Goal: Transaction & Acquisition: Purchase product/service

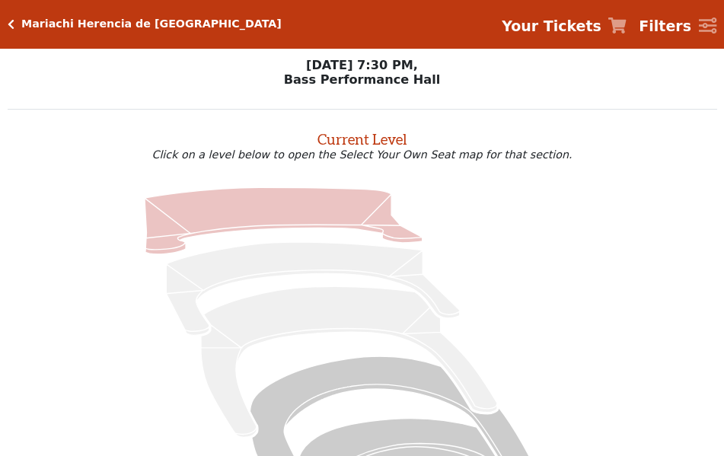
click at [290, 221] on icon at bounding box center [284, 220] width 278 height 67
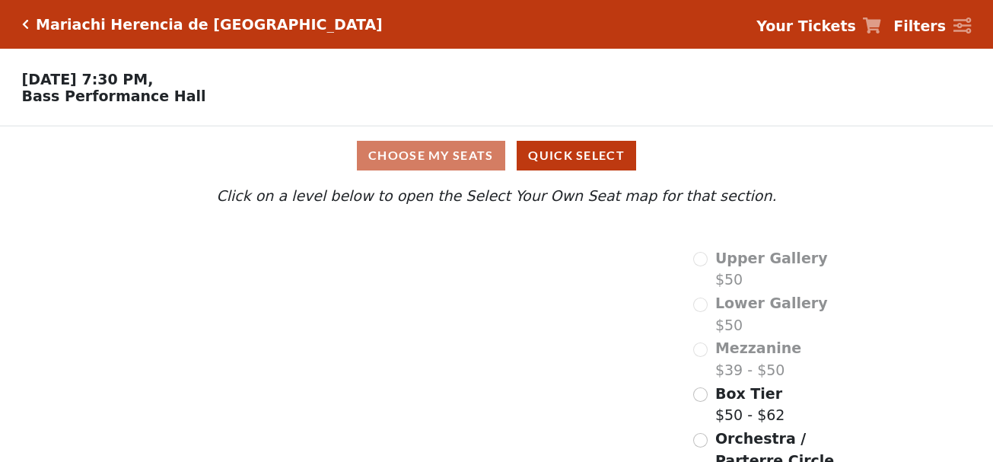
scroll to position [65, 0]
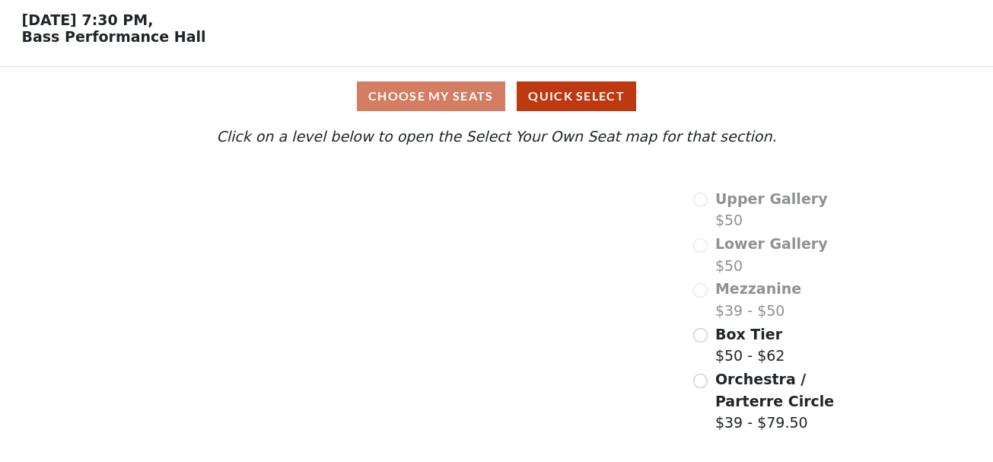
click at [723, 386] on span "Orchestra / Parterre Circle" at bounding box center [774, 390] width 119 height 39
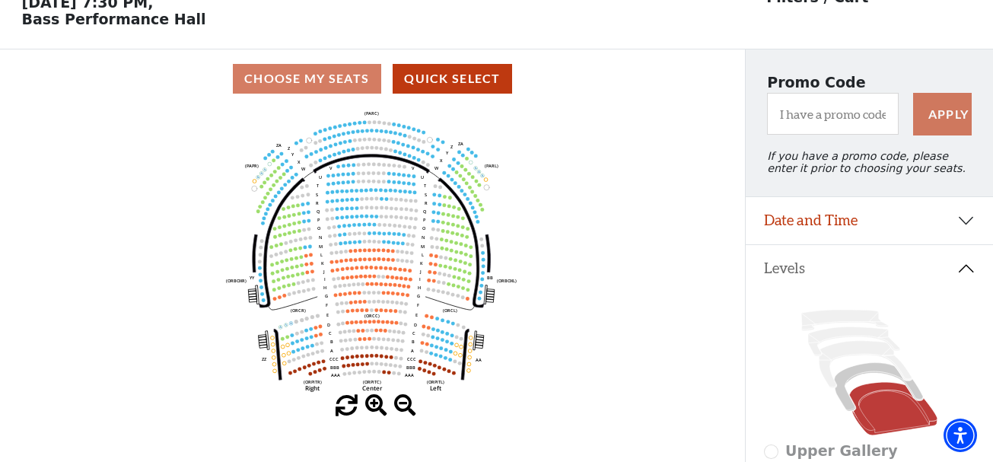
scroll to position [76, 0]
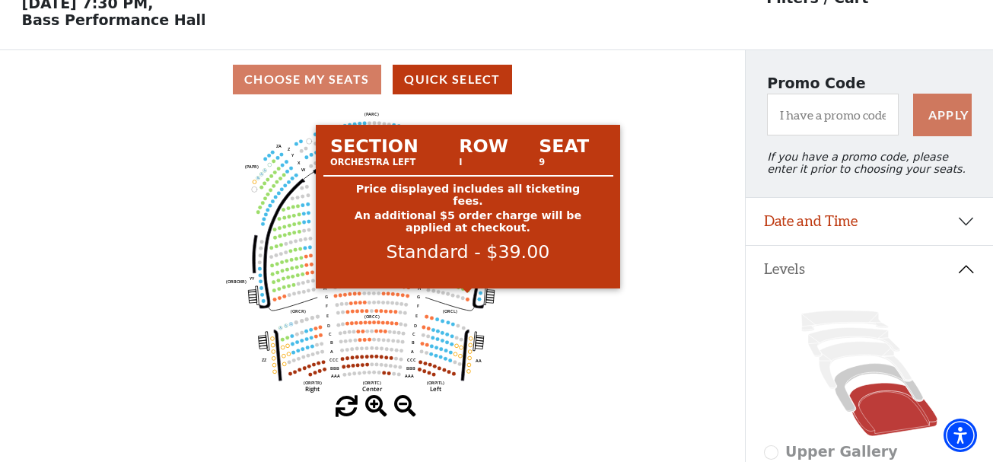
click at [468, 292] on circle at bounding box center [468, 290] width 4 height 4
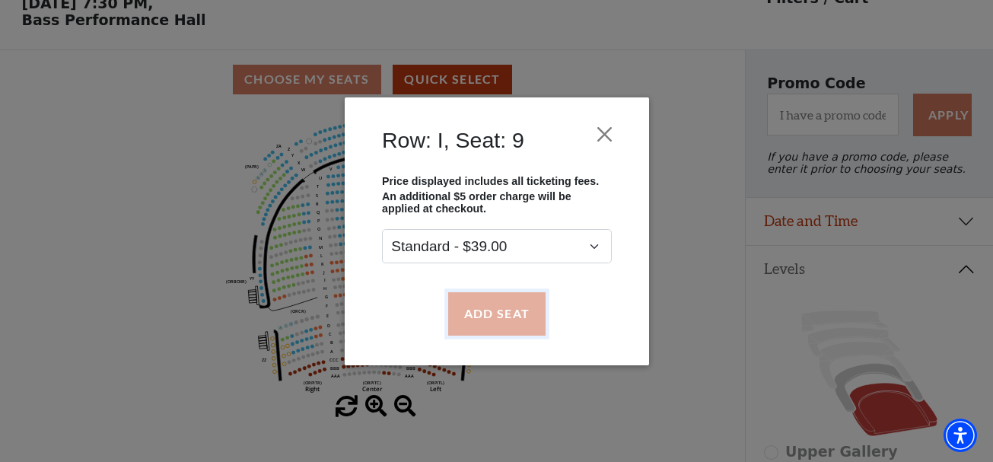
click at [505, 318] on button "Add Seat" at bounding box center [496, 313] width 97 height 43
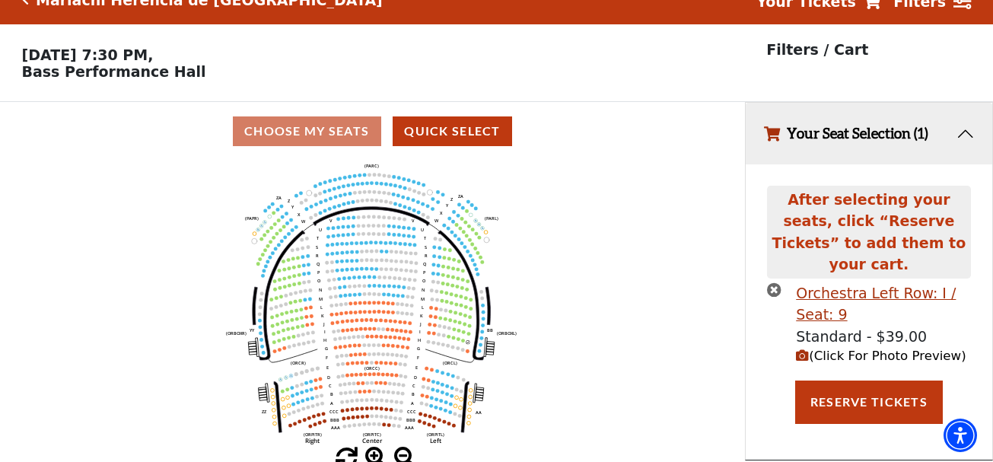
scroll to position [37, 0]
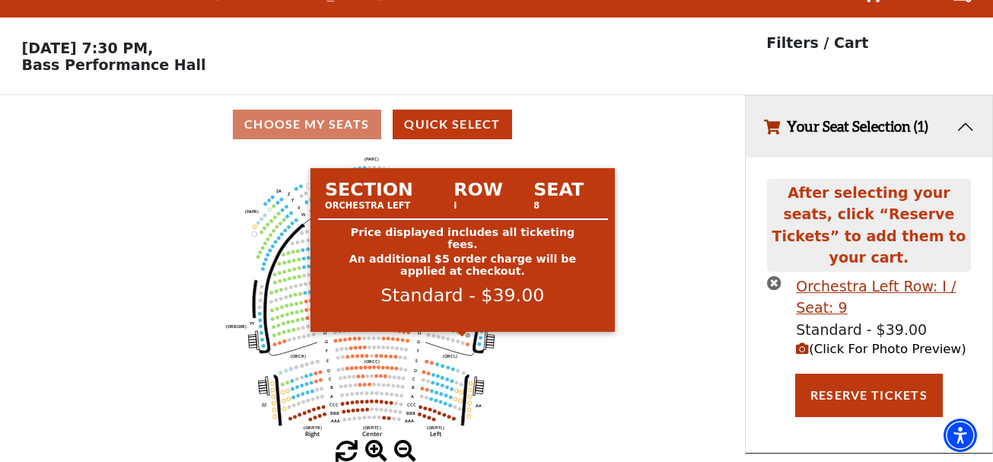
click at [463, 334] on circle at bounding box center [463, 334] width 4 height 4
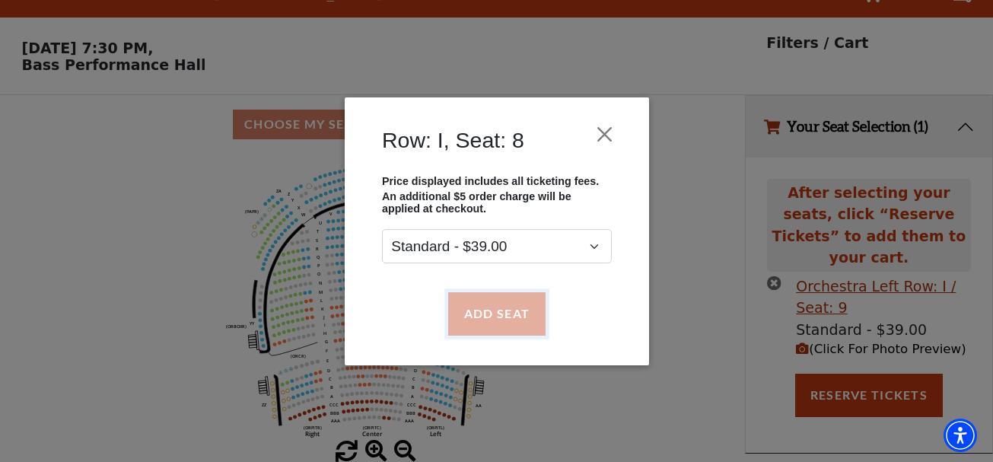
click at [470, 324] on button "Add Seat" at bounding box center [496, 313] width 97 height 43
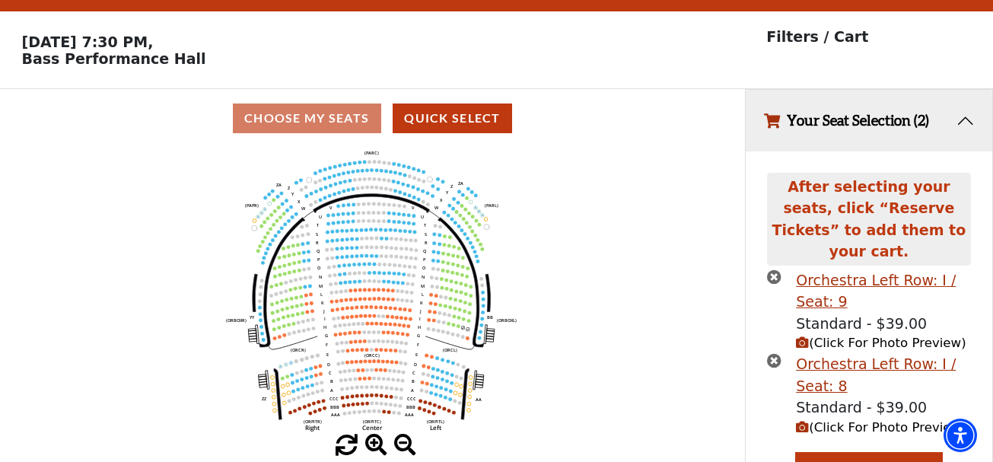
scroll to position [55, 0]
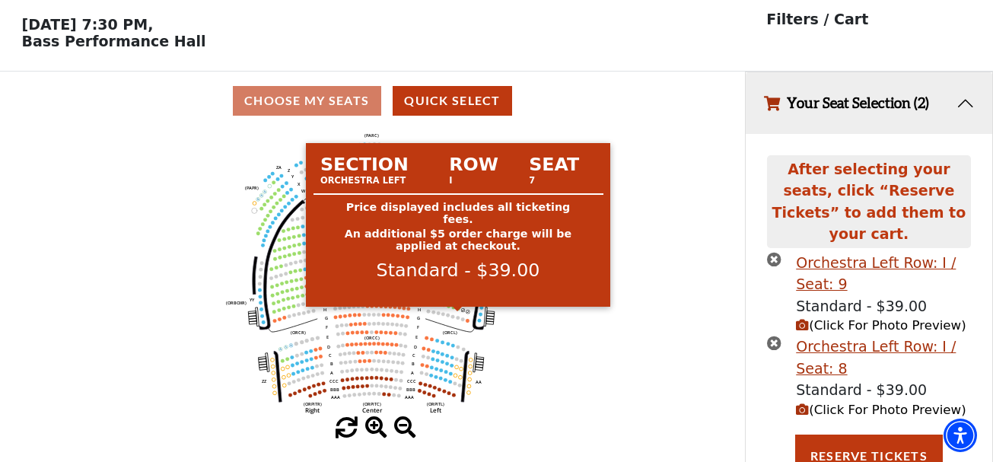
click at [458, 311] on circle at bounding box center [459, 309] width 4 height 4
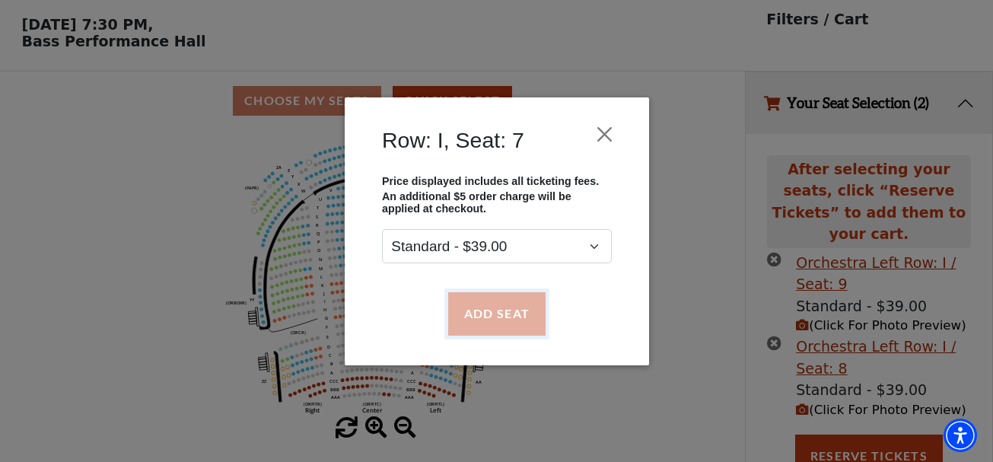
click at [479, 320] on button "Add Seat" at bounding box center [496, 313] width 97 height 43
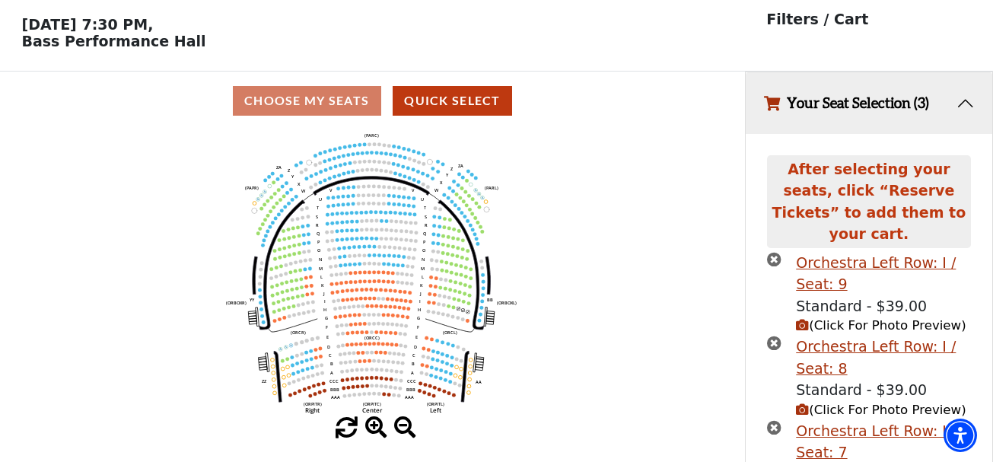
scroll to position [139, 0]
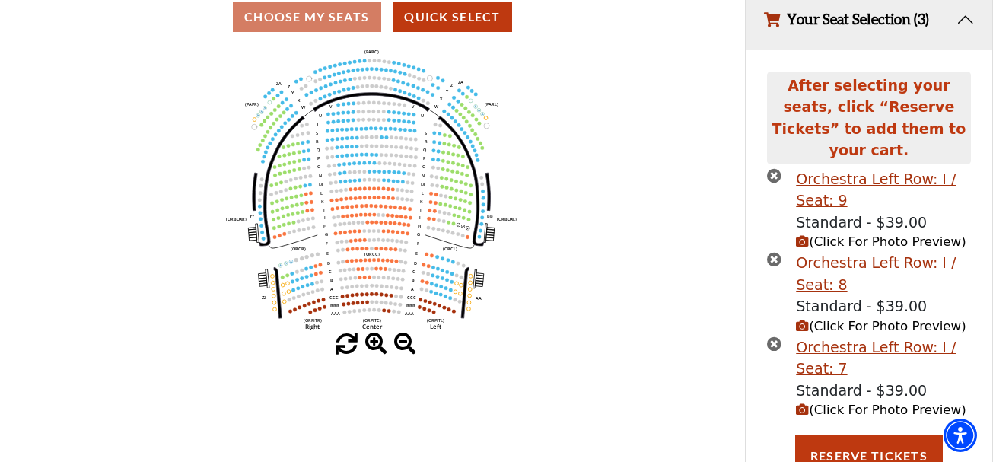
click at [453, 231] on icon "Left (ORPITL) Right (ORPITR) Center (ORPITC) ZZ AA YY BB ZA ZA (ORCL) (ORCR) (O…" at bounding box center [372, 189] width 671 height 287
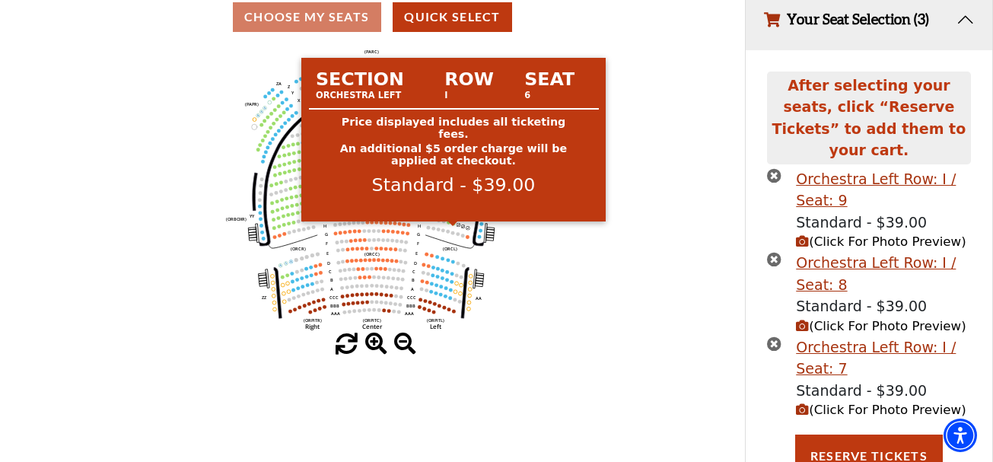
click at [453, 225] on circle at bounding box center [454, 223] width 4 height 4
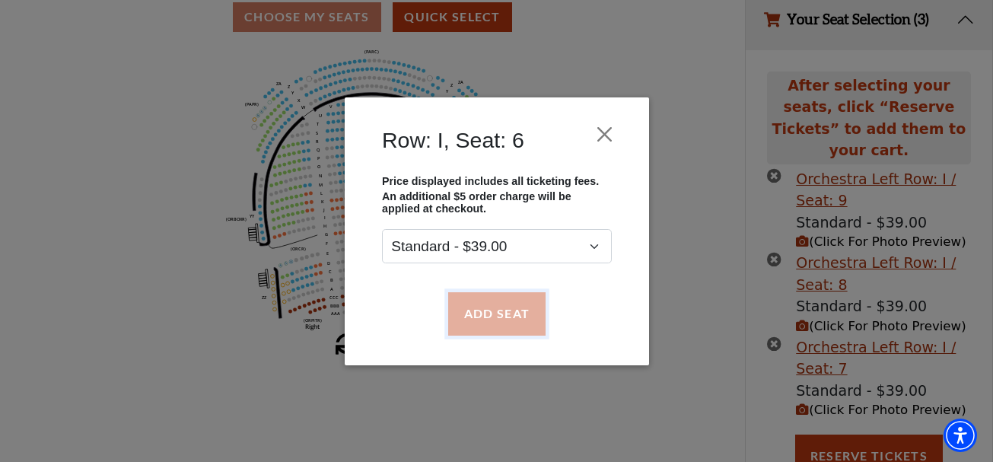
click at [486, 305] on button "Add Seat" at bounding box center [496, 313] width 97 height 43
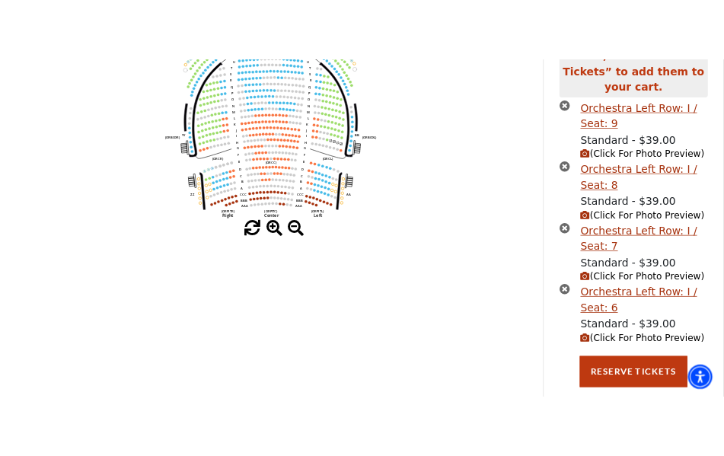
scroll to position [260, 0]
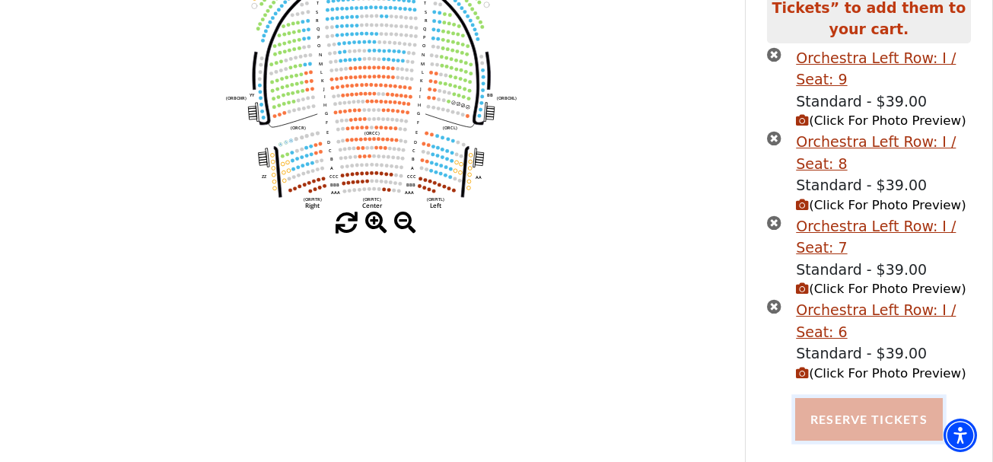
click at [723, 411] on button "Reserve Tickets" at bounding box center [869, 419] width 148 height 43
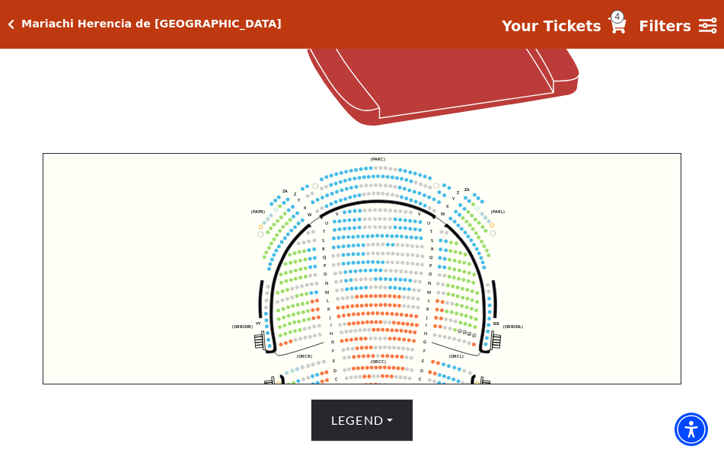
scroll to position [488, 0]
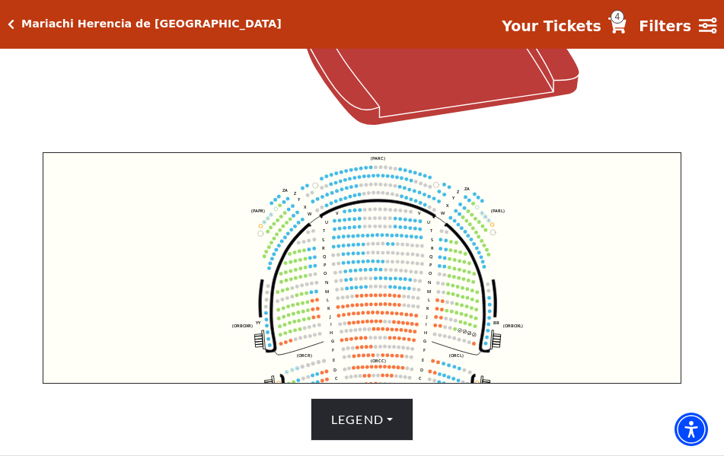
click at [24, 228] on div "Current Level Orchestra / Parterre Circle Click on a level below to open the Se…" at bounding box center [362, 32] width 709 height 820
click at [624, 22] on span "4" at bounding box center [617, 17] width 14 height 14
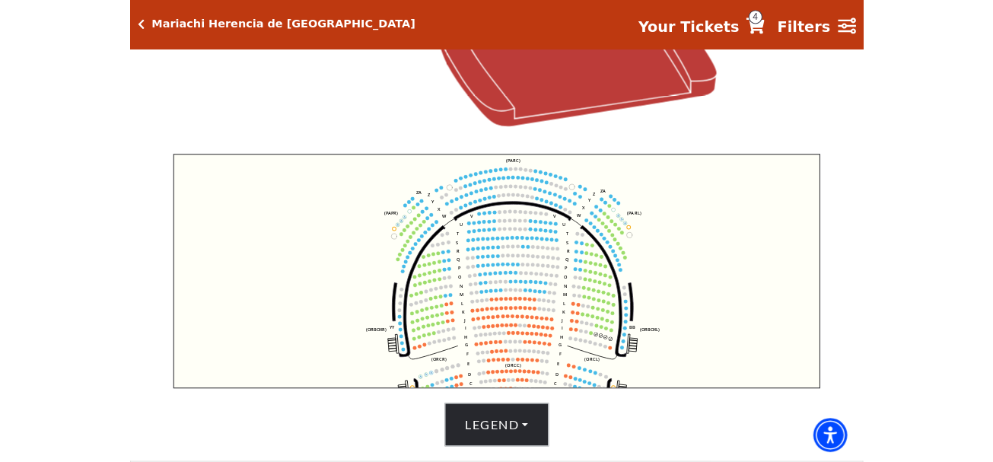
scroll to position [260, 0]
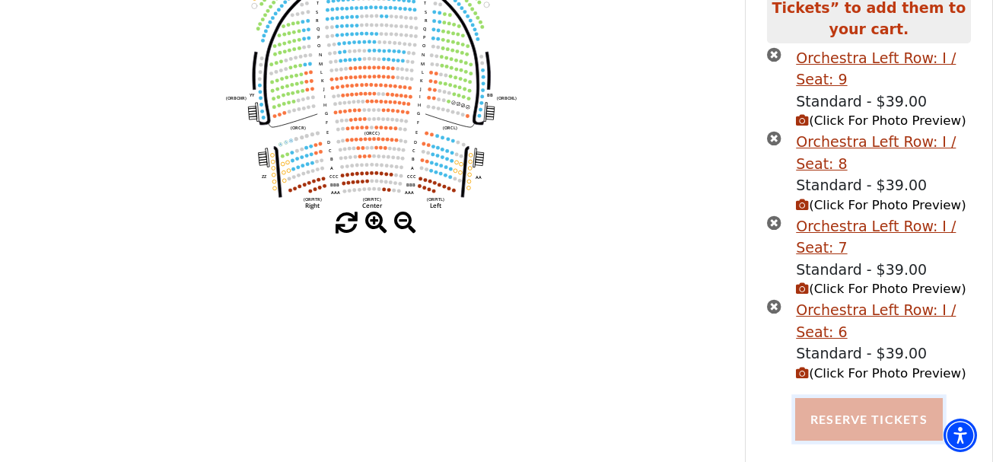
click at [723, 399] on button "Reserve Tickets" at bounding box center [869, 419] width 148 height 43
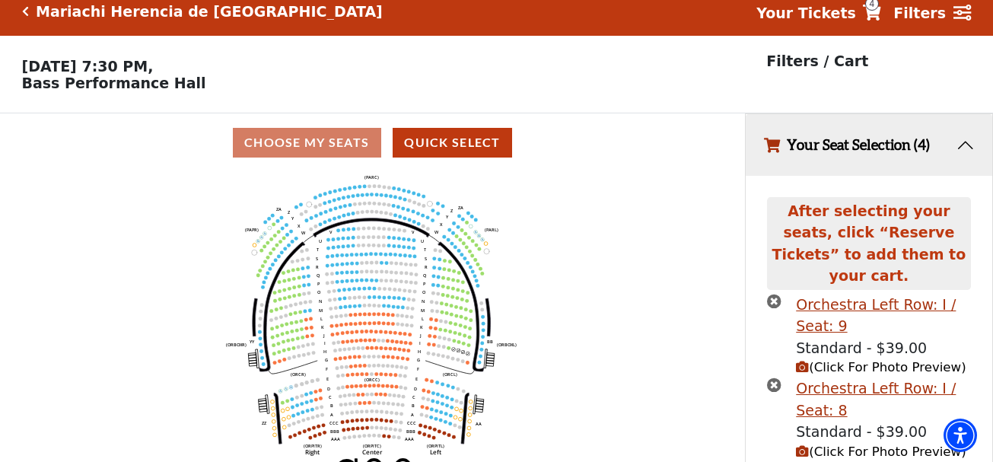
scroll to position [0, 0]
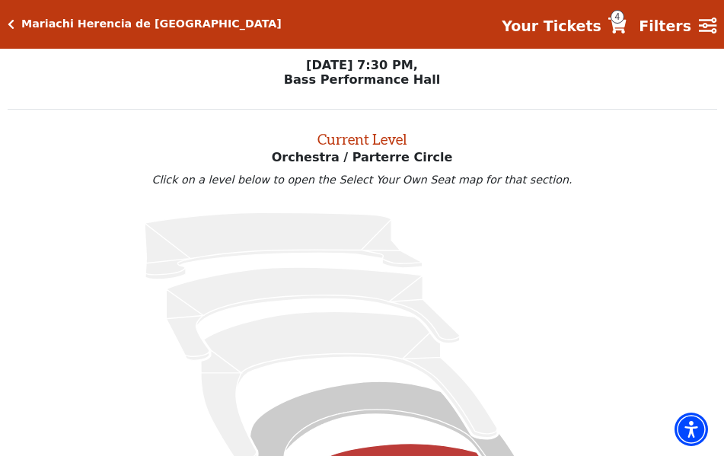
click at [625, 29] on icon at bounding box center [617, 26] width 18 height 16
click at [626, 25] on icon at bounding box center [617, 26] width 18 height 16
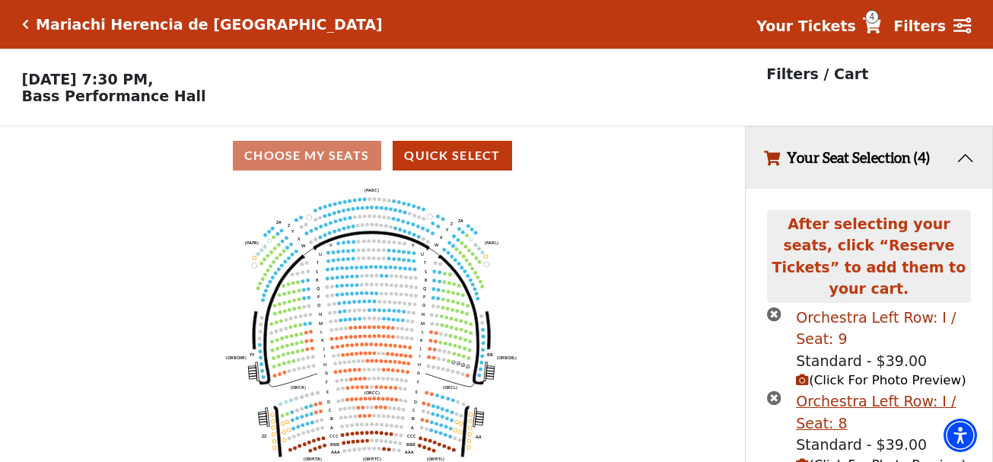
scroll to position [260, 0]
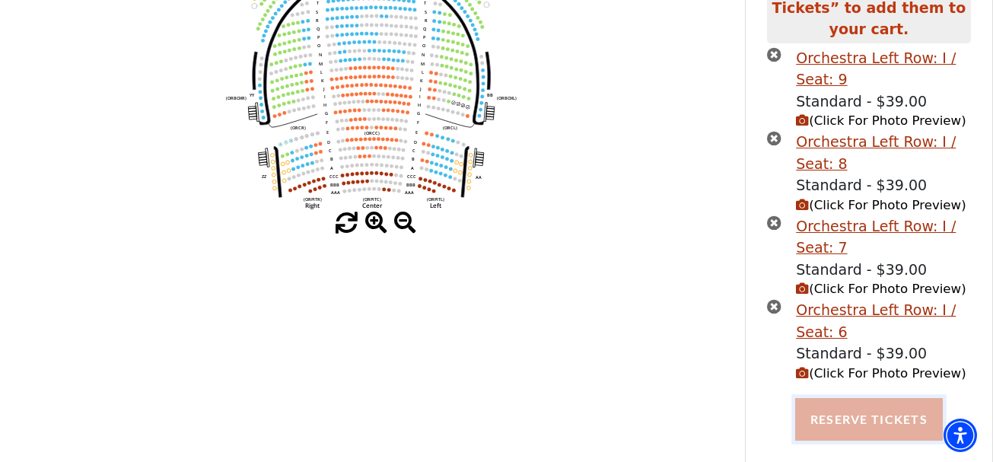
click at [723, 400] on button "Reserve Tickets" at bounding box center [869, 419] width 148 height 43
click at [723, 412] on button "Reserve Tickets" at bounding box center [869, 419] width 148 height 43
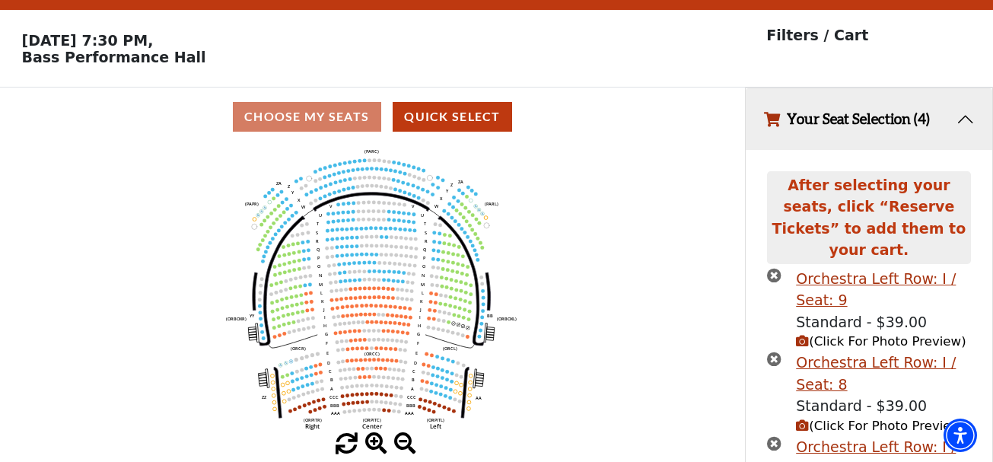
scroll to position [31, 0]
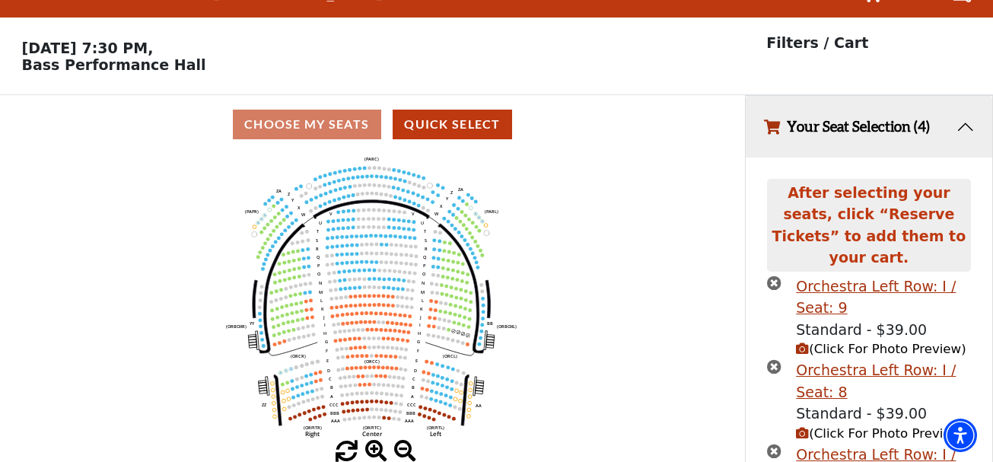
click at [723, 276] on icon "times-circle" at bounding box center [774, 283] width 14 height 14
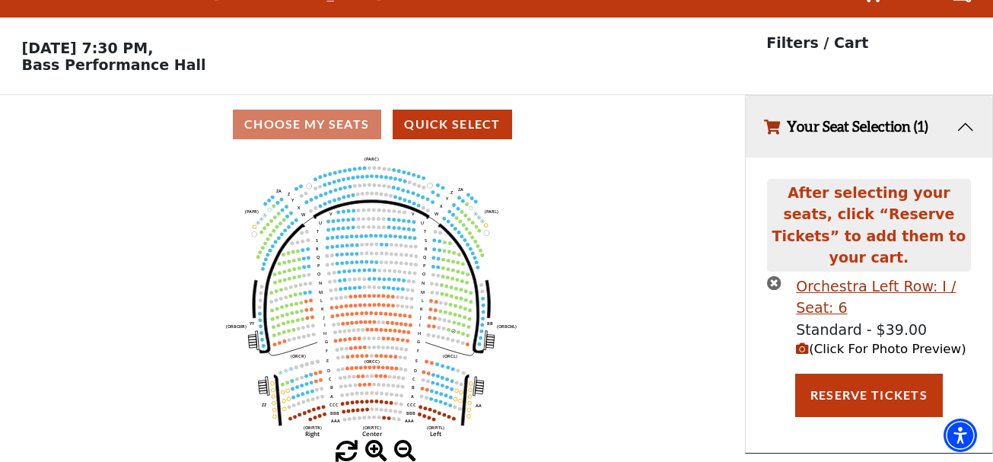
click at [723, 276] on icon "times-circle" at bounding box center [774, 283] width 14 height 14
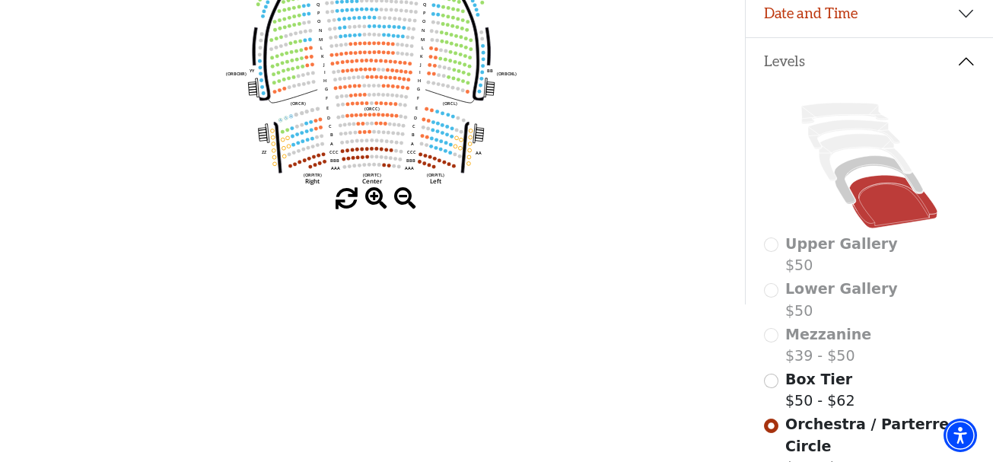
scroll to position [132, 0]
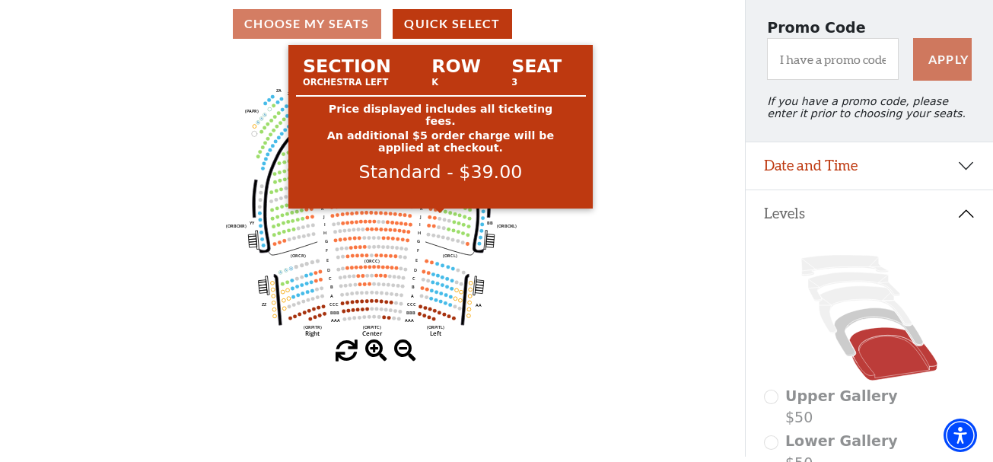
click at [441, 212] on circle at bounding box center [440, 211] width 4 height 4
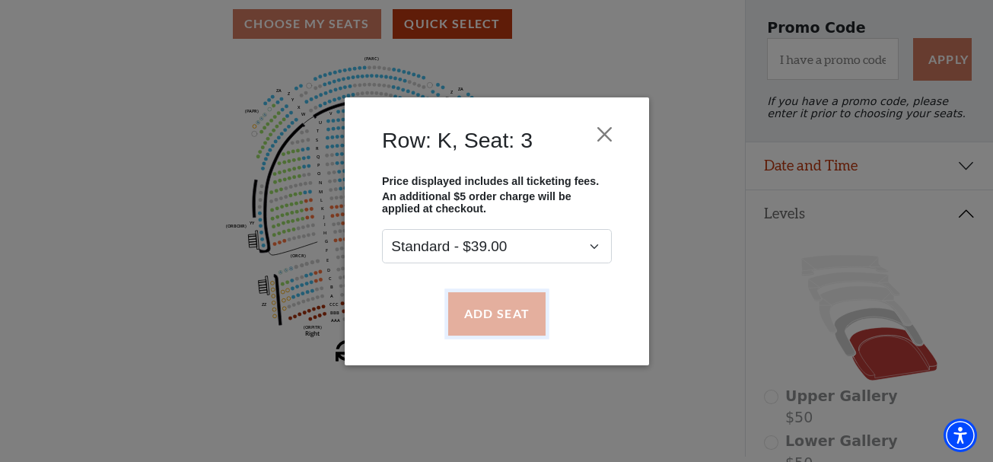
click at [485, 308] on button "Add Seat" at bounding box center [496, 313] width 97 height 43
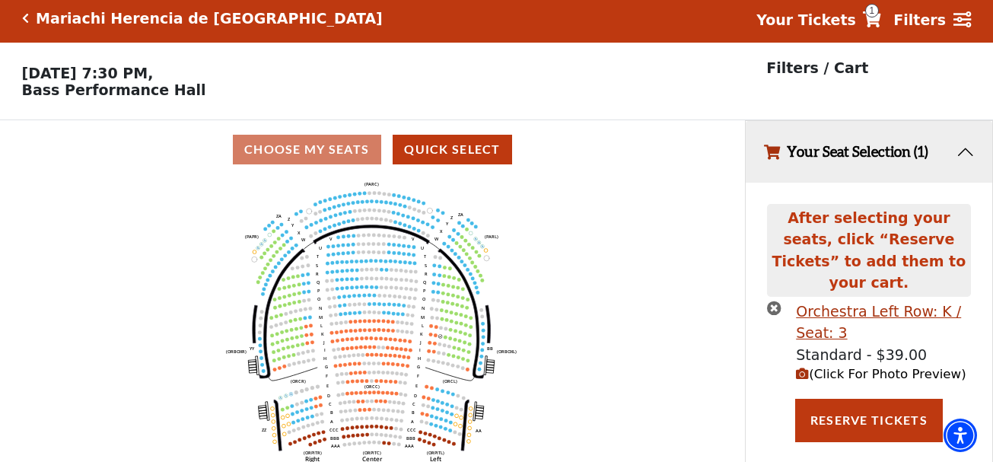
scroll to position [0, 0]
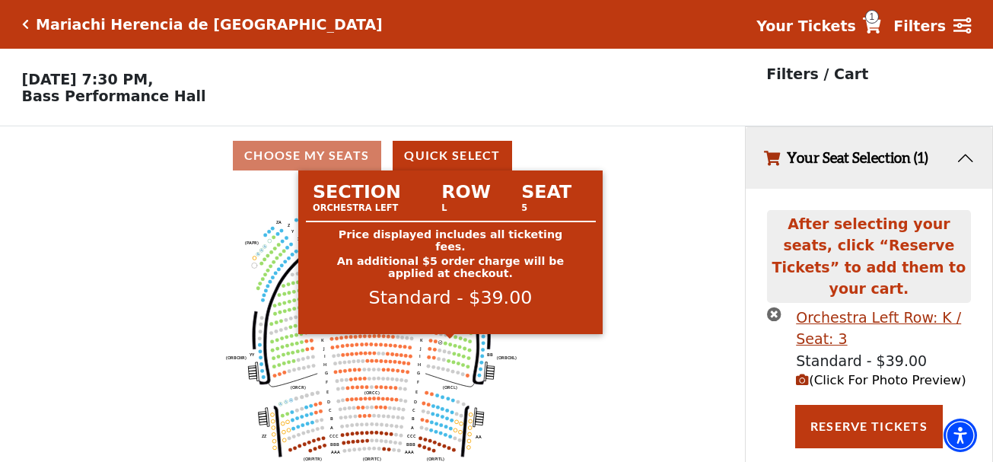
click at [451, 338] on circle at bounding box center [451, 336] width 4 height 4
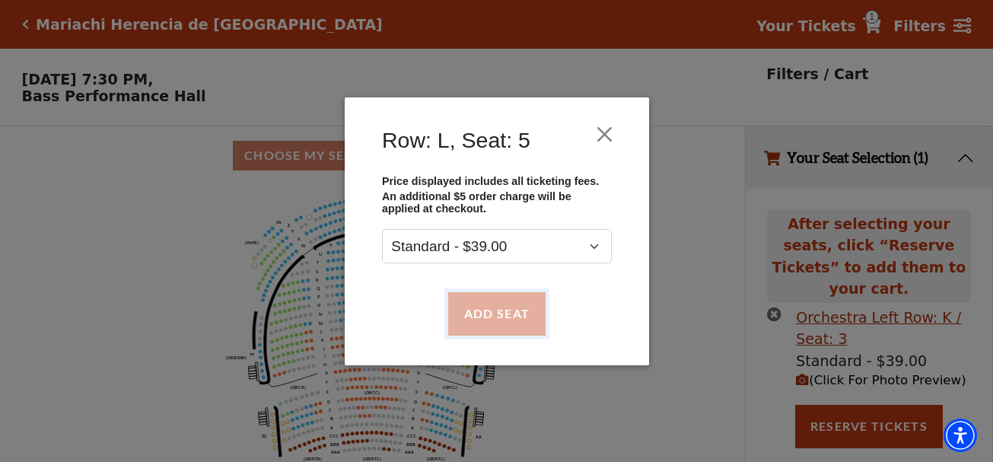
click at [487, 326] on button "Add Seat" at bounding box center [496, 313] width 97 height 43
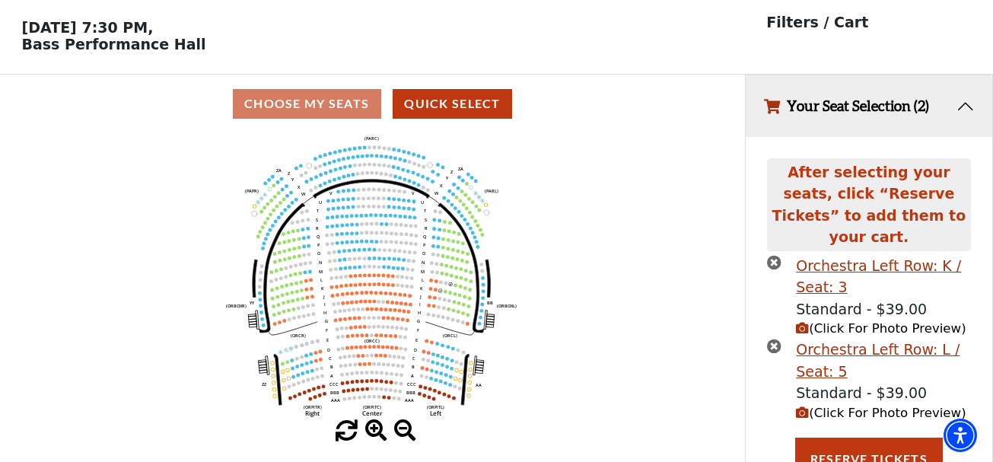
scroll to position [55, 0]
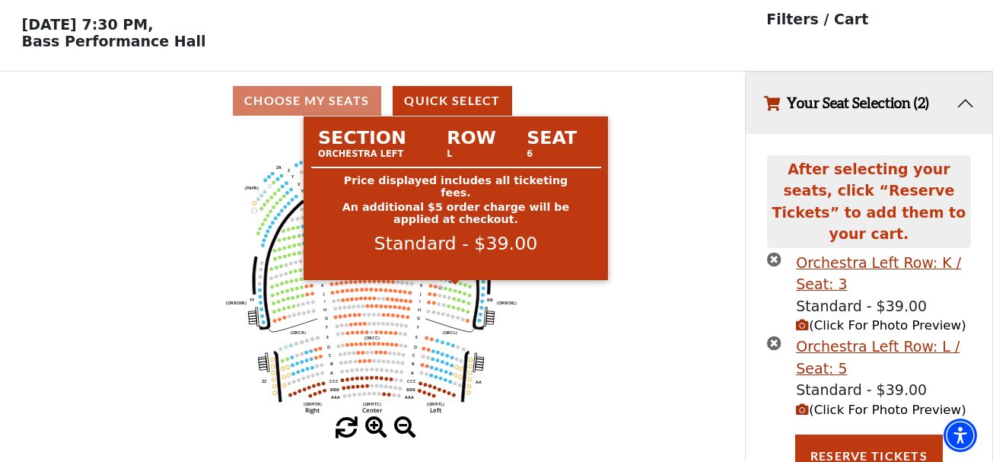
click at [455, 284] on circle at bounding box center [456, 282] width 4 height 4
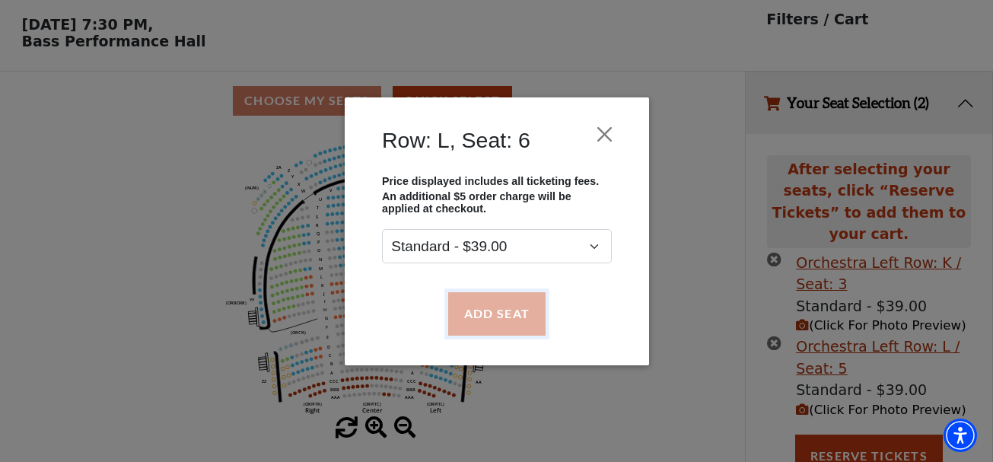
click at [496, 308] on button "Add Seat" at bounding box center [496, 313] width 97 height 43
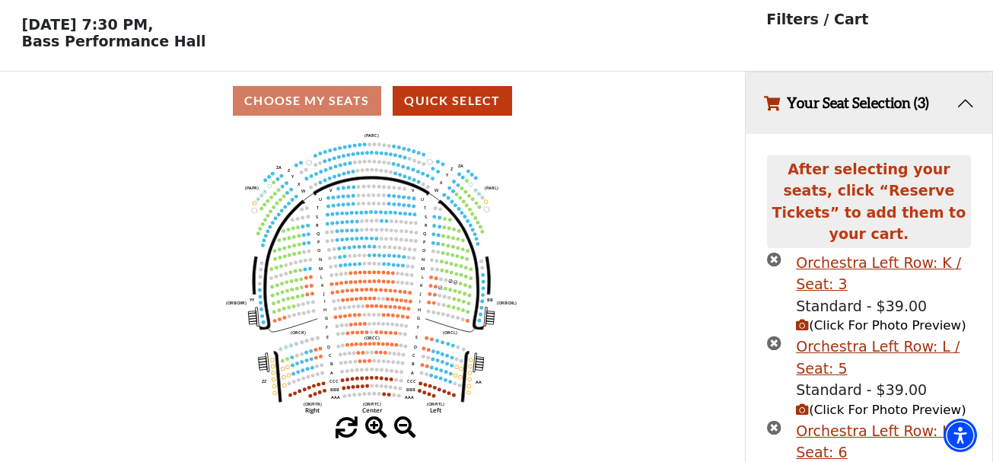
scroll to position [139, 0]
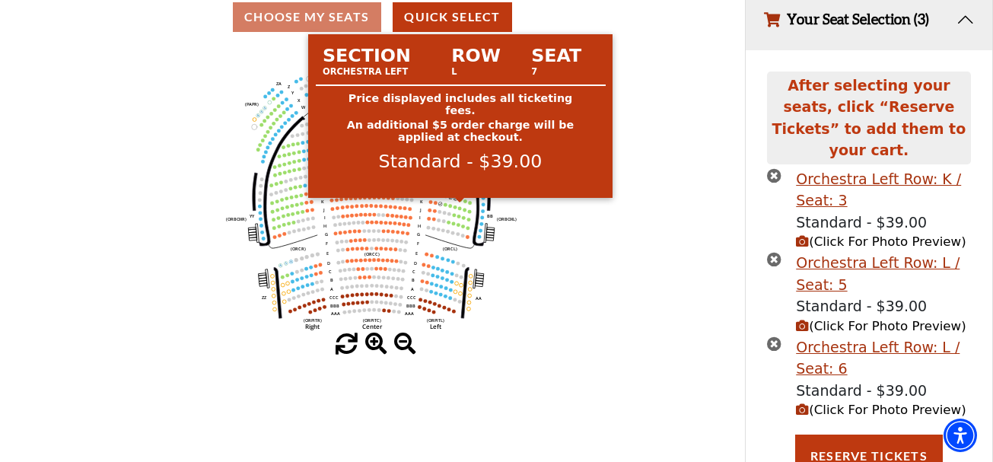
click at [460, 202] on circle at bounding box center [461, 200] width 4 height 4
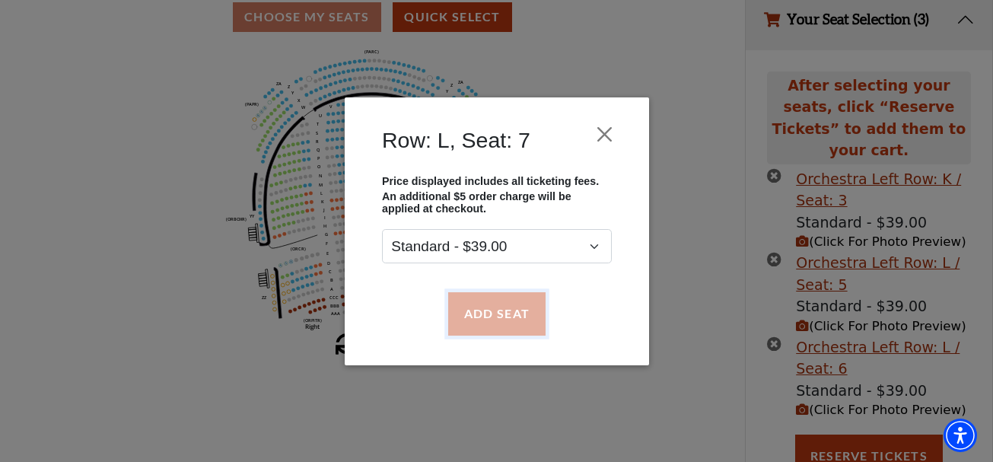
click at [495, 317] on button "Add Seat" at bounding box center [496, 313] width 97 height 43
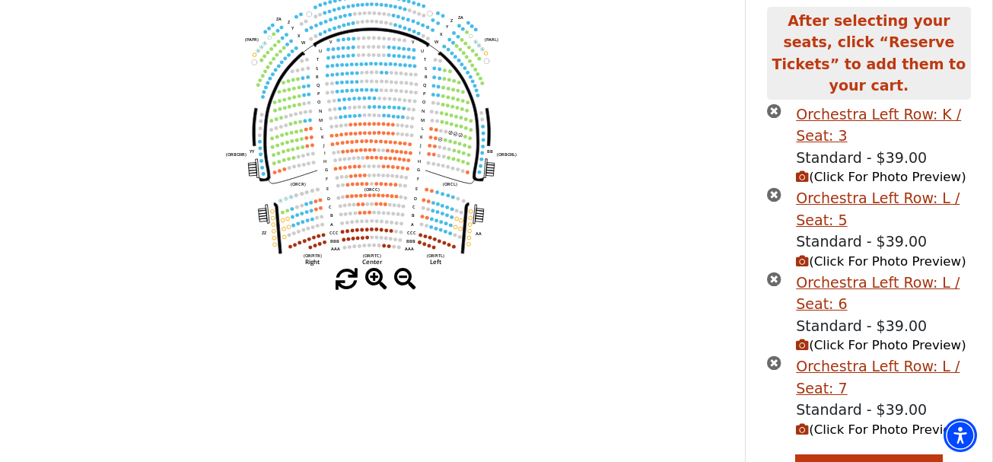
scroll to position [223, 0]
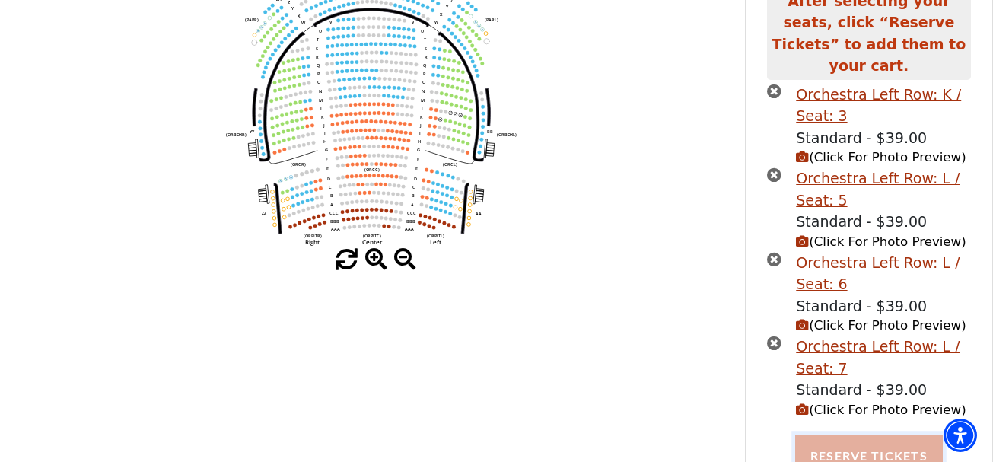
click at [723, 435] on button "Reserve Tickets" at bounding box center [869, 456] width 148 height 43
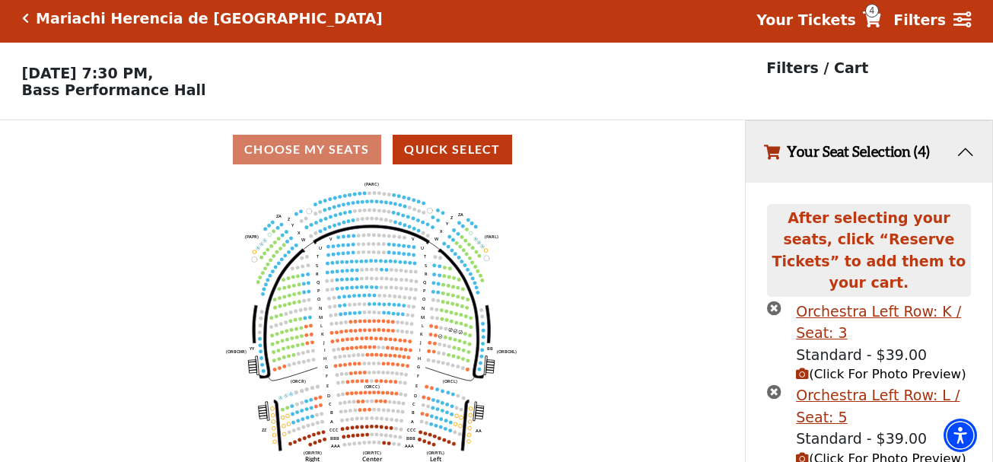
scroll to position [0, 0]
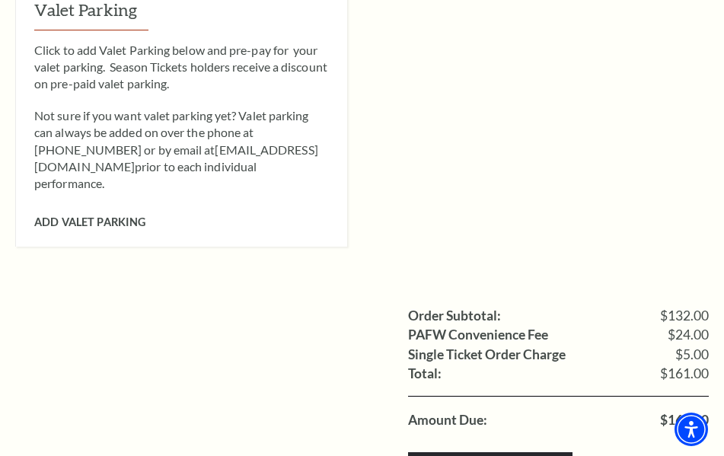
scroll to position [1370, 0]
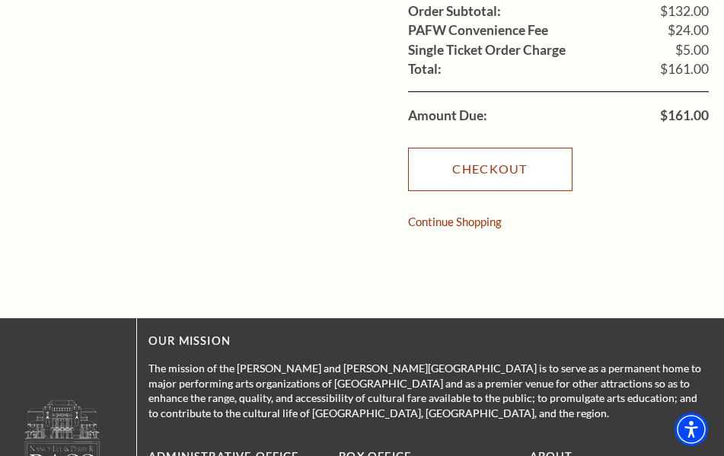
click at [495, 148] on link "Checkout" at bounding box center [490, 169] width 164 height 43
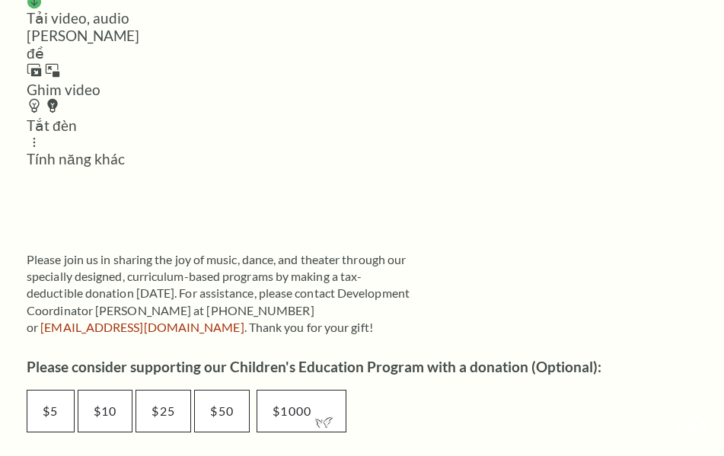
scroll to position [837, 0]
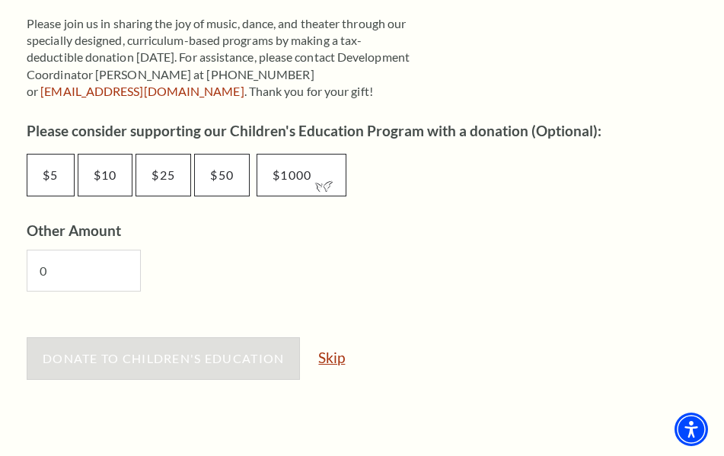
click at [338, 360] on link "Skip" at bounding box center [331, 357] width 27 height 14
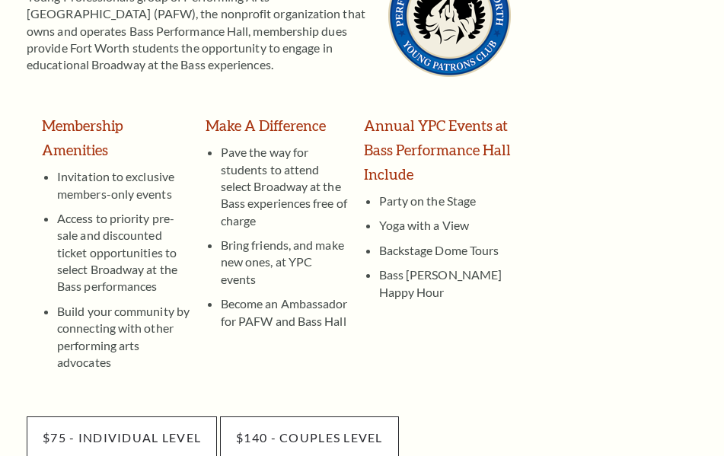
scroll to position [457, 0]
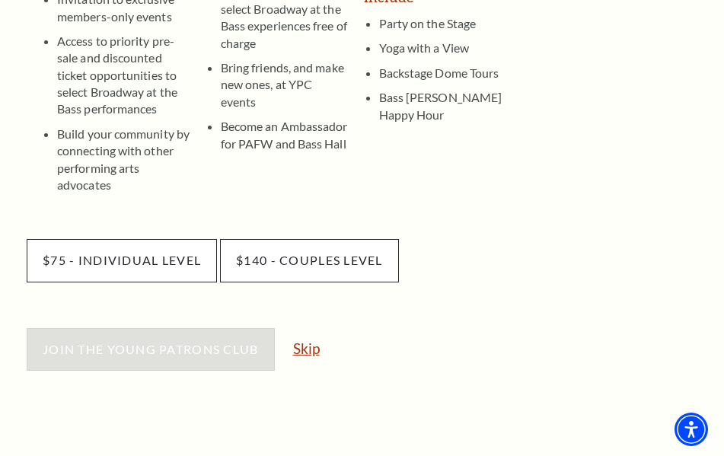
click at [308, 341] on link "Skip" at bounding box center [306, 348] width 27 height 14
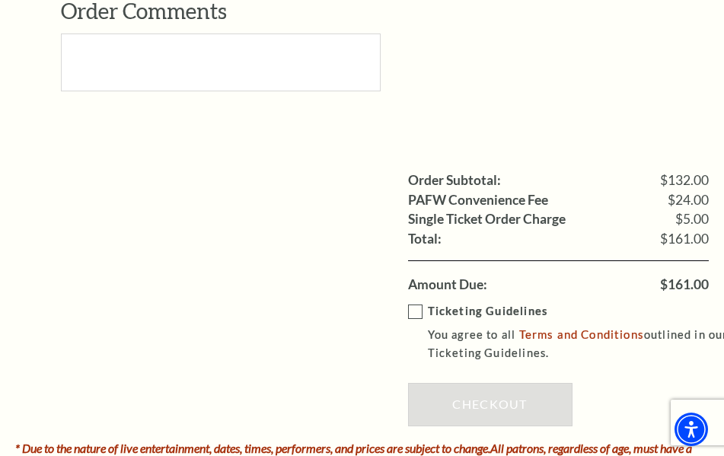
scroll to position [1598, 0]
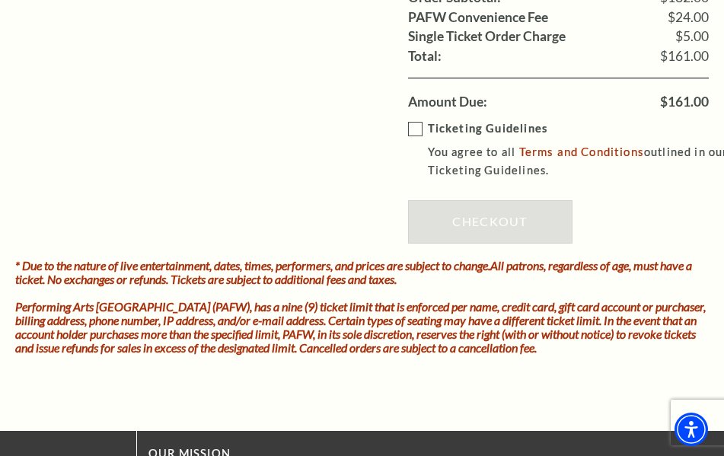
click at [416, 129] on label "Ticketing Guidelines You agree to all Terms and Conditions outlined in our Tick…" at bounding box center [569, 149] width 323 height 61
click at [0, 0] on input "Ticketing Guidelines You agree to all Terms and Conditions outlined in our Tick…" at bounding box center [0, 0] width 0 height 0
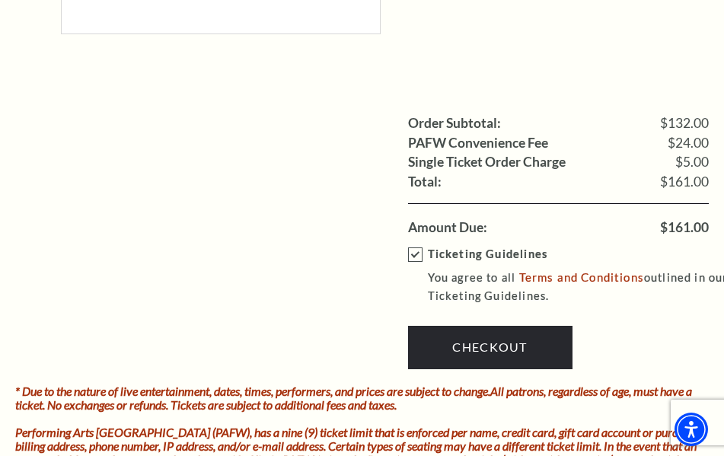
scroll to position [1446, 0]
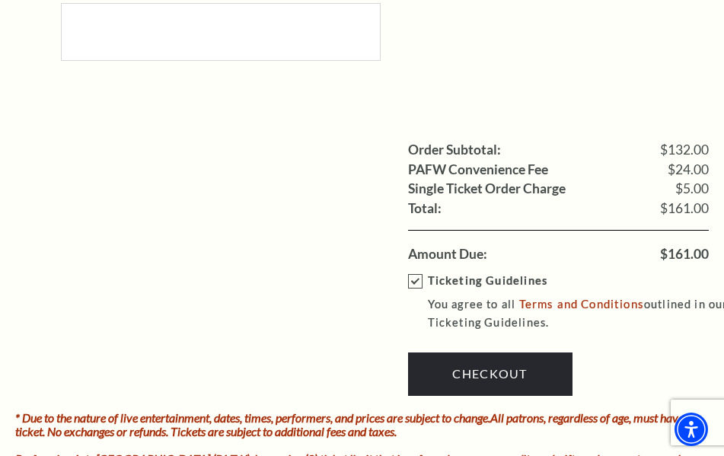
click at [417, 278] on label "Ticketing Guidelines You agree to all Terms and Conditions outlined in our Tick…" at bounding box center [569, 302] width 323 height 61
click at [0, 0] on input "Ticketing Guidelines You agree to all Terms and Conditions outlined in our Tick…" at bounding box center [0, 0] width 0 height 0
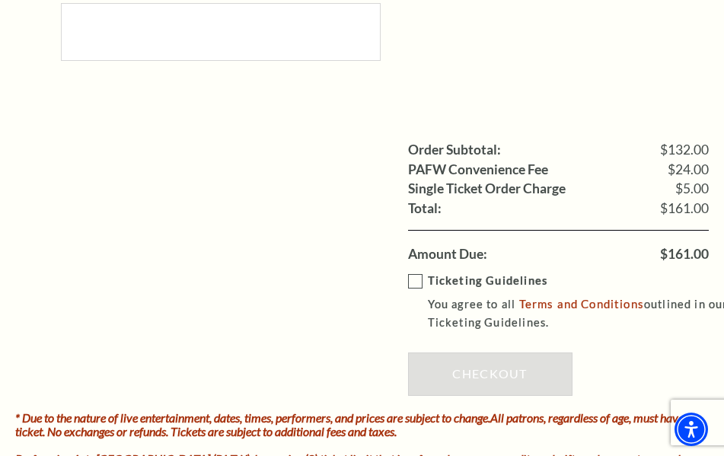
click at [418, 279] on label "Ticketing Guidelines You agree to all Terms and Conditions outlined in our Tick…" at bounding box center [569, 302] width 323 height 61
click at [0, 0] on input "Ticketing Guidelines You agree to all Terms and Conditions outlined in our Tick…" at bounding box center [0, 0] width 0 height 0
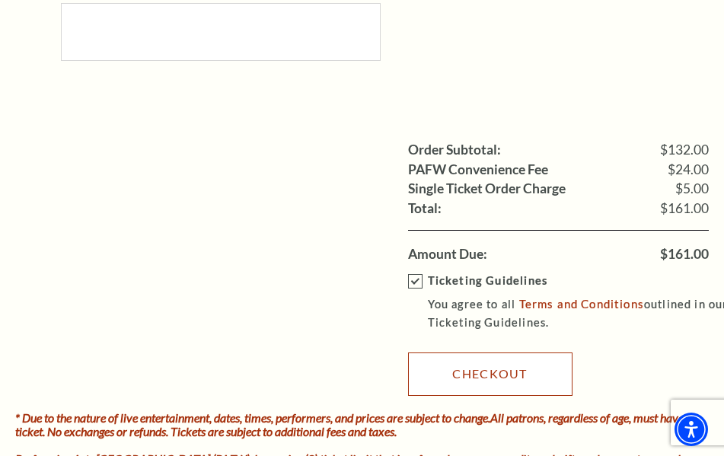
click at [474, 368] on link "Checkout" at bounding box center [490, 373] width 164 height 43
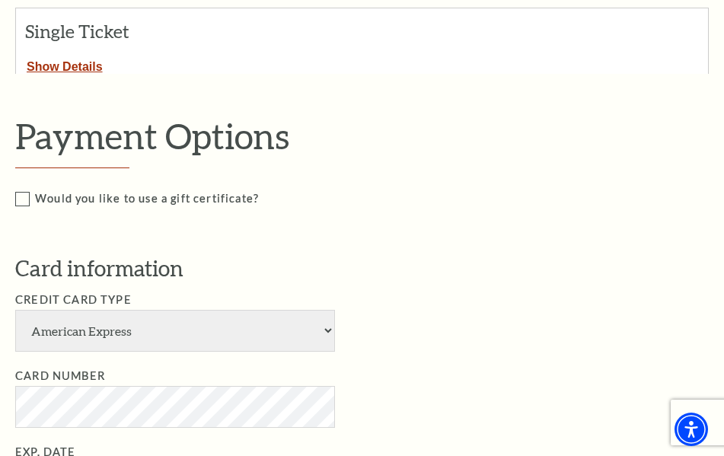
scroll to position [0, 0]
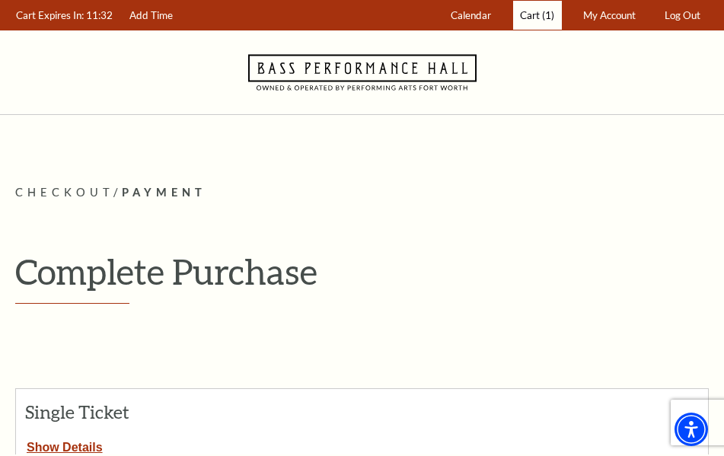
click at [523, 20] on span "Cart" at bounding box center [530, 15] width 20 height 12
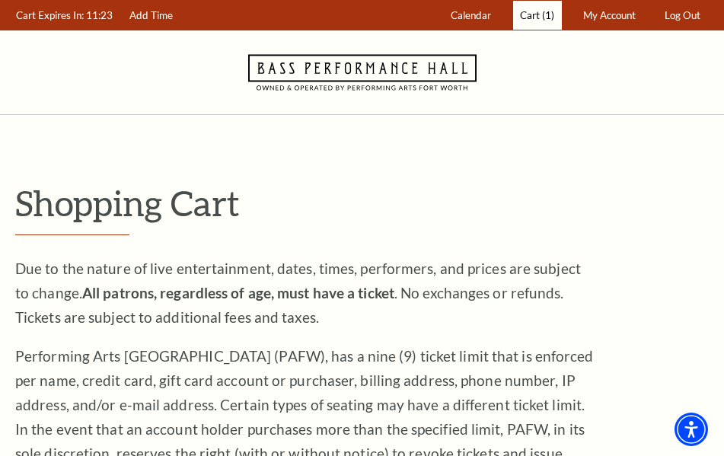
click at [546, 8] on link "Cart (1)" at bounding box center [537, 16] width 49 height 30
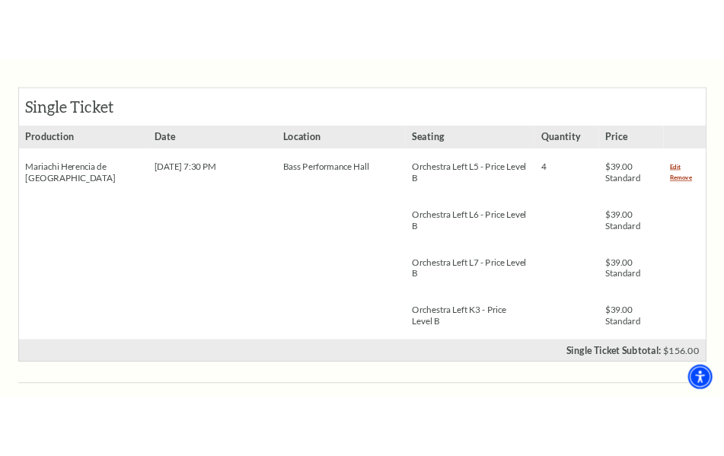
scroll to position [685, 0]
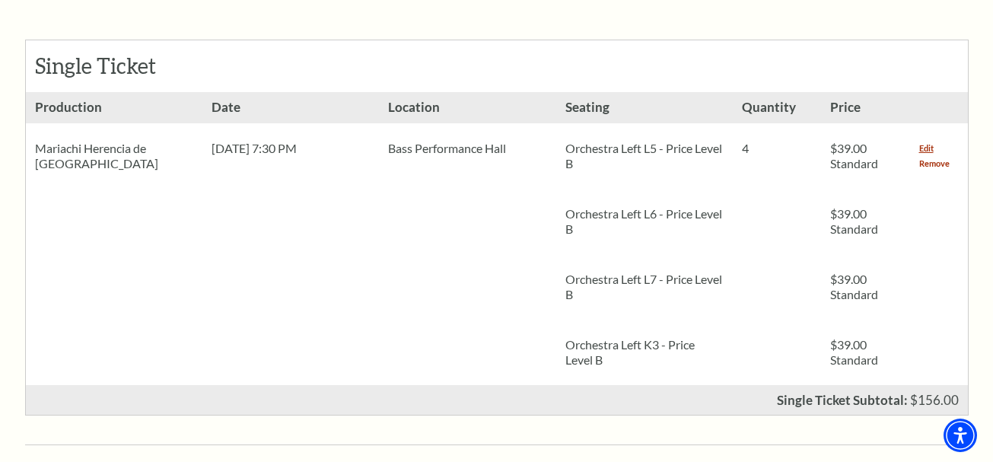
click at [934, 156] on link "Remove" at bounding box center [934, 163] width 30 height 15
